Goal: Task Accomplishment & Management: Use online tool/utility

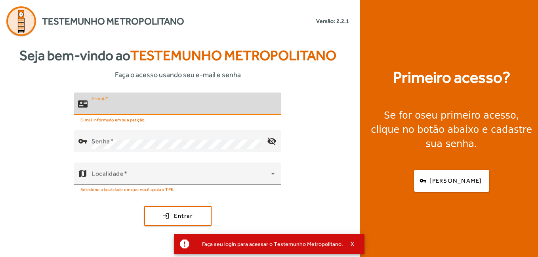
click at [198, 103] on input "E-mail" at bounding box center [182, 108] width 183 height 10
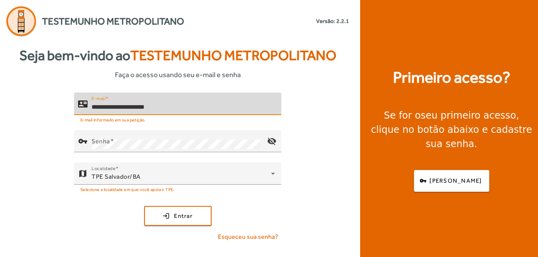
type input "**********"
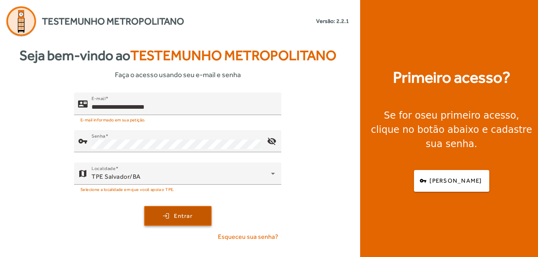
click at [194, 213] on span "submit" at bounding box center [178, 216] width 66 height 19
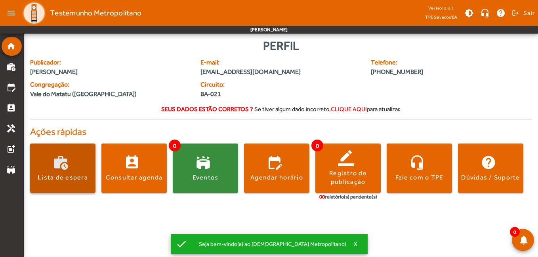
click at [57, 171] on span at bounding box center [62, 168] width 65 height 19
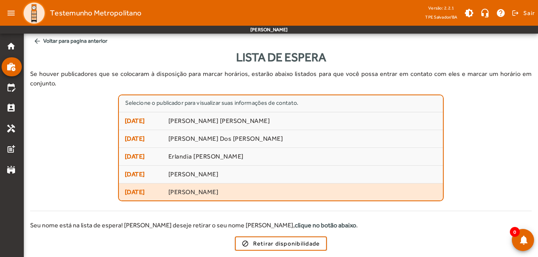
scroll to position [1, 0]
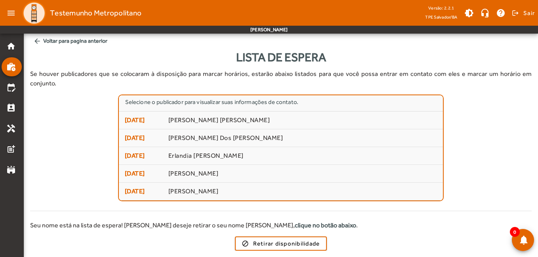
click at [362, 240] on div "block Retirar disponibilidade" at bounding box center [280, 244] width 501 height 14
